Goal: Task Accomplishment & Management: Manage account settings

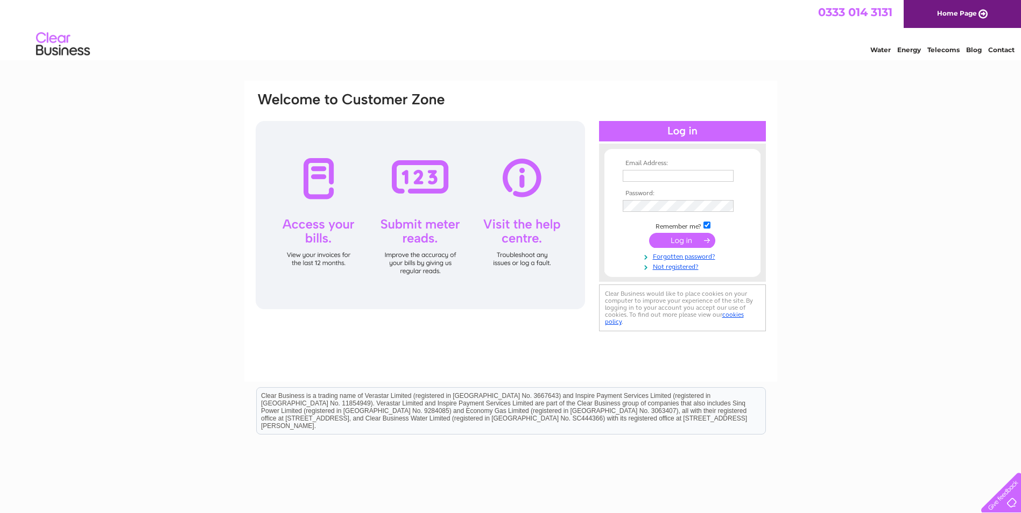
type input "[EMAIL_ADDRESS][DOMAIN_NAME]"
click at [668, 242] on input "submit" at bounding box center [682, 240] width 66 height 15
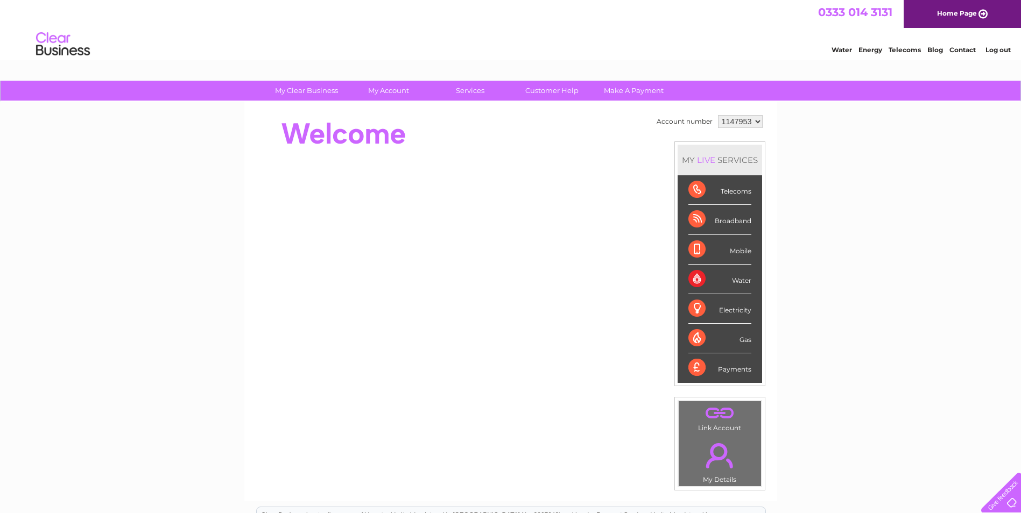
click at [908, 244] on div "My Clear Business Login Details My Details My Preferences Link Account My Accou…" at bounding box center [510, 383] width 1021 height 605
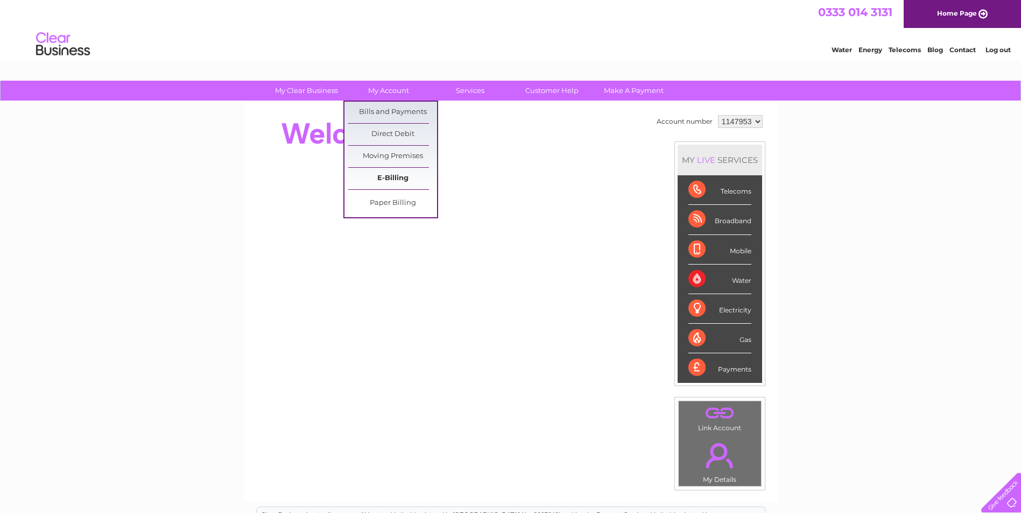
click at [384, 178] on link "E-Billing" at bounding box center [392, 179] width 89 height 22
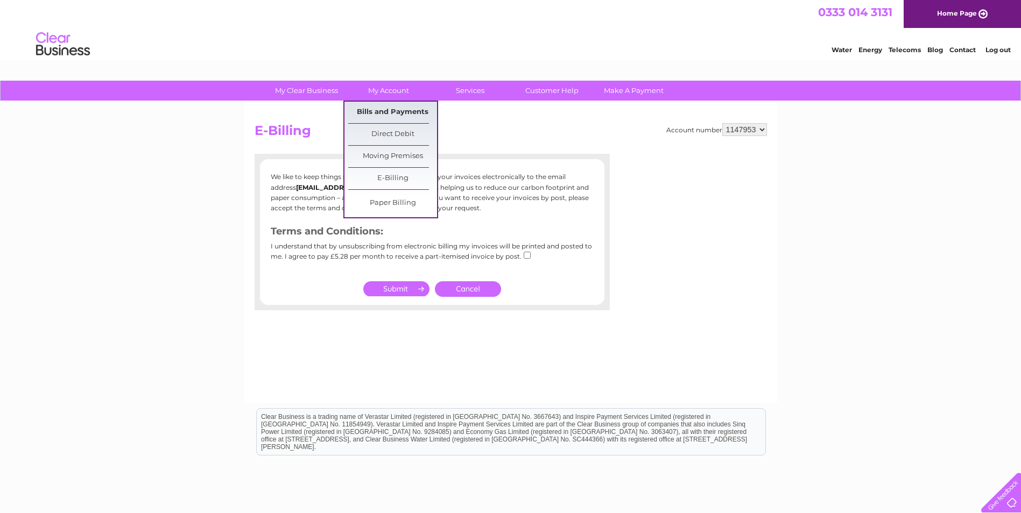
click at [393, 110] on link "Bills and Payments" at bounding box center [392, 113] width 89 height 22
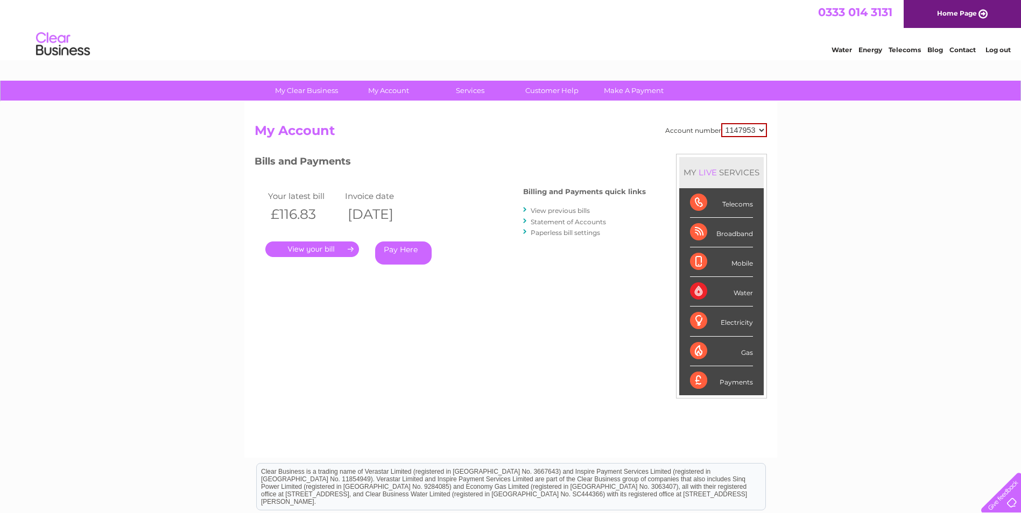
click at [579, 209] on link "View previous bills" at bounding box center [559, 211] width 59 height 8
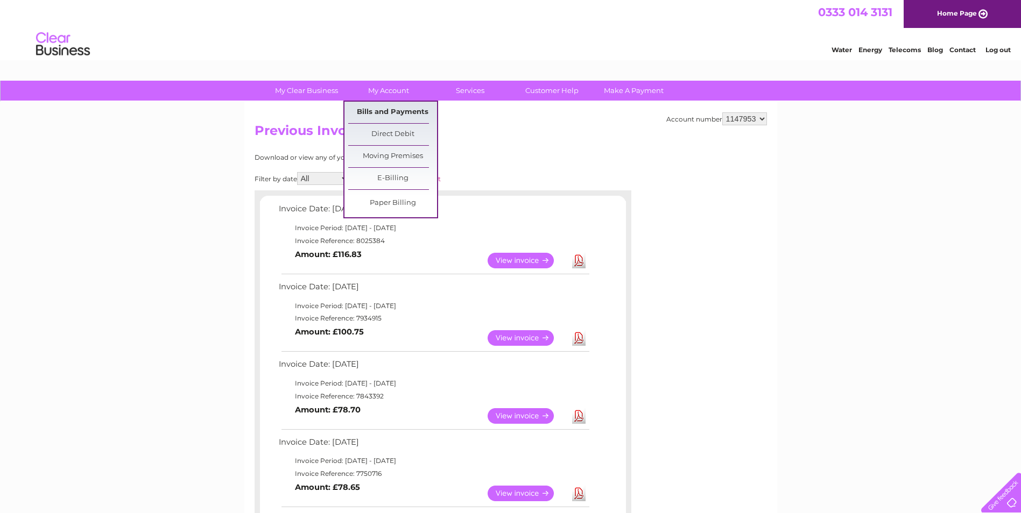
click at [382, 108] on link "Bills and Payments" at bounding box center [392, 113] width 89 height 22
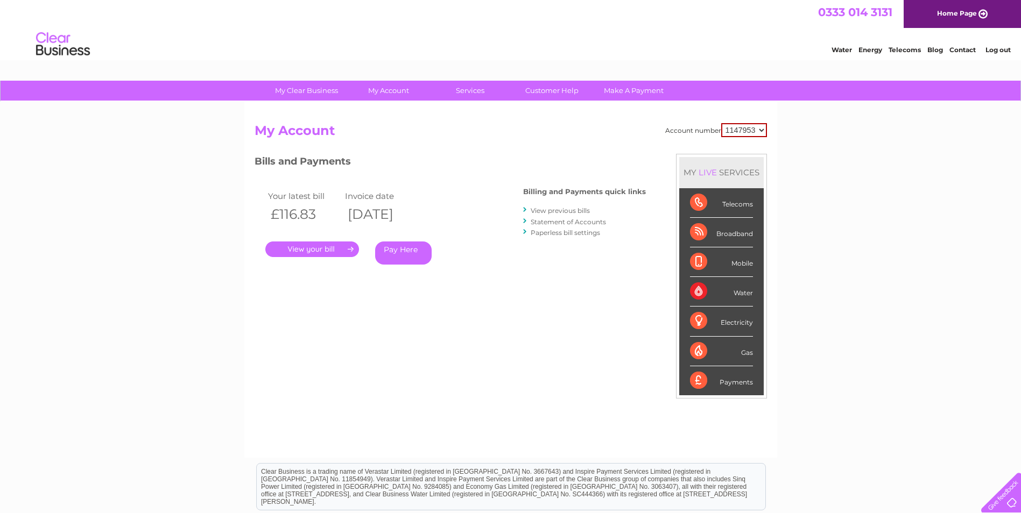
click at [576, 210] on link "View previous bills" at bounding box center [559, 211] width 59 height 8
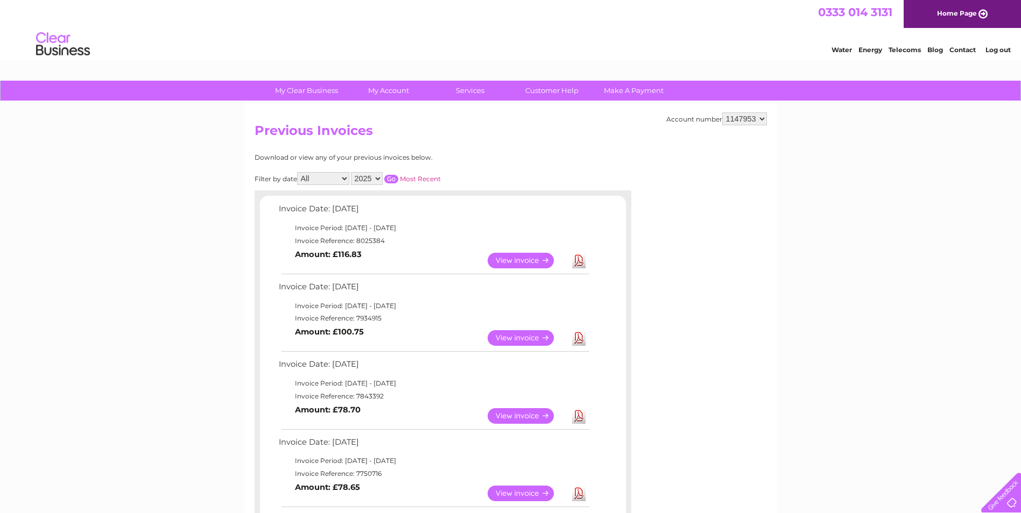
click at [536, 162] on div "Download or view any of your previous invoices below. Filter by date All Januar…" at bounding box center [395, 491] width 282 height 674
click at [507, 11] on div "0333 014 3131 Home Page" at bounding box center [510, 14] width 1021 height 28
click at [747, 37] on div "Water Energy Telecoms Blog Contact Log out" at bounding box center [510, 45] width 1021 height 35
